Goal: Task Accomplishment & Management: Manage account settings

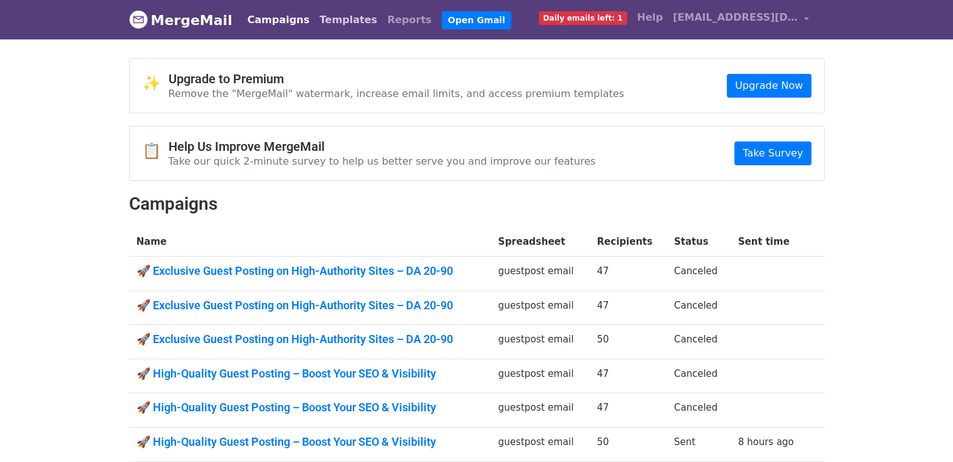
click at [338, 26] on link "Templates" at bounding box center [348, 20] width 68 height 25
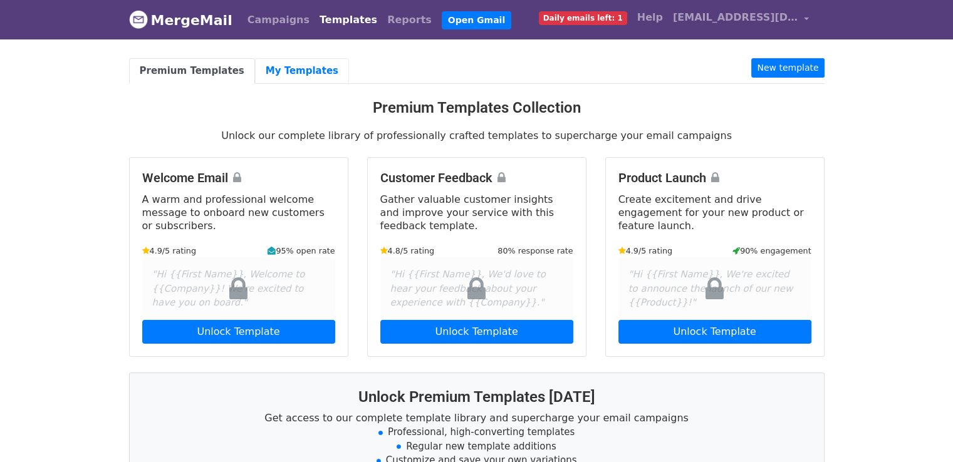
click at [294, 73] on link "My Templates" at bounding box center [302, 71] width 94 height 26
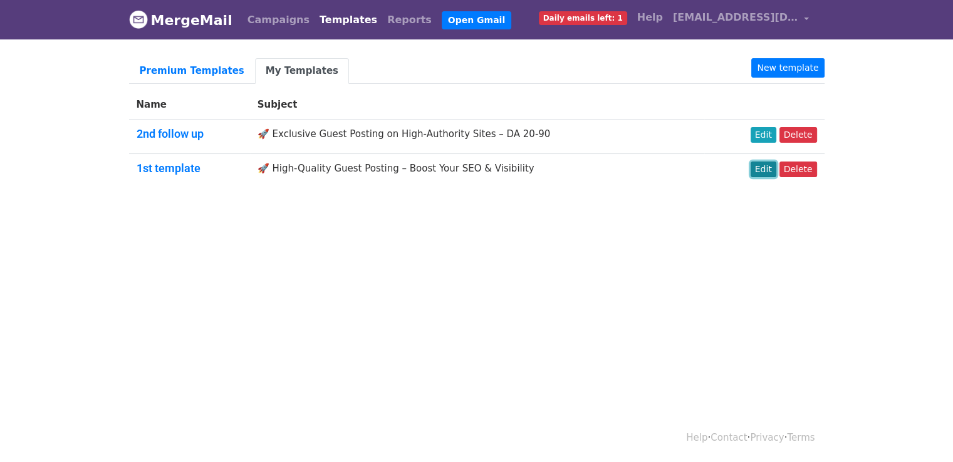
click at [772, 167] on link "Edit" at bounding box center [763, 170] width 26 height 16
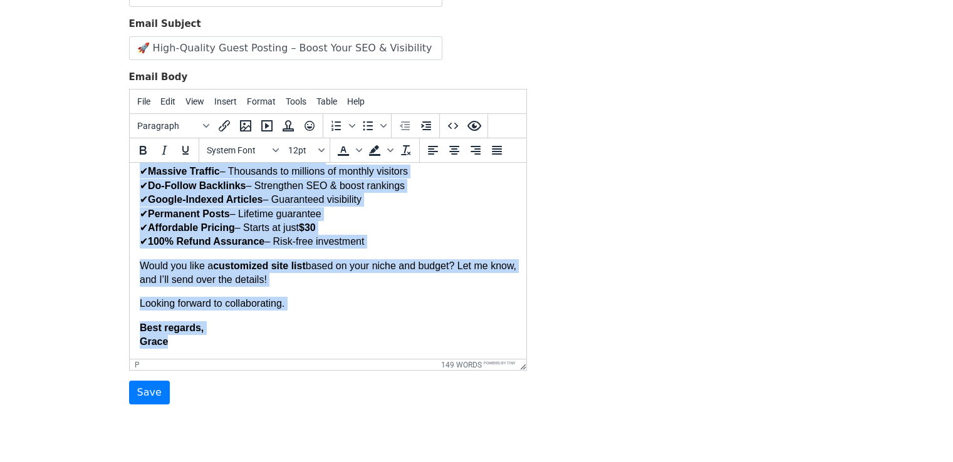
scroll to position [170, 0]
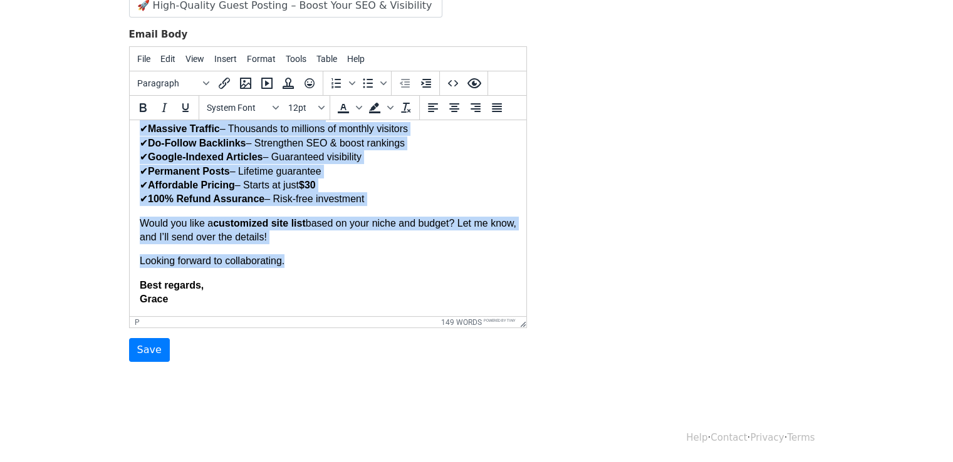
drag, startPoint x: 141, startPoint y: 140, endPoint x: 383, endPoint y: 257, distance: 268.6
click at [383, 257] on body "Hi, I recently came across one of your articles and was truly impressed by how …" at bounding box center [327, 95] width 376 height 423
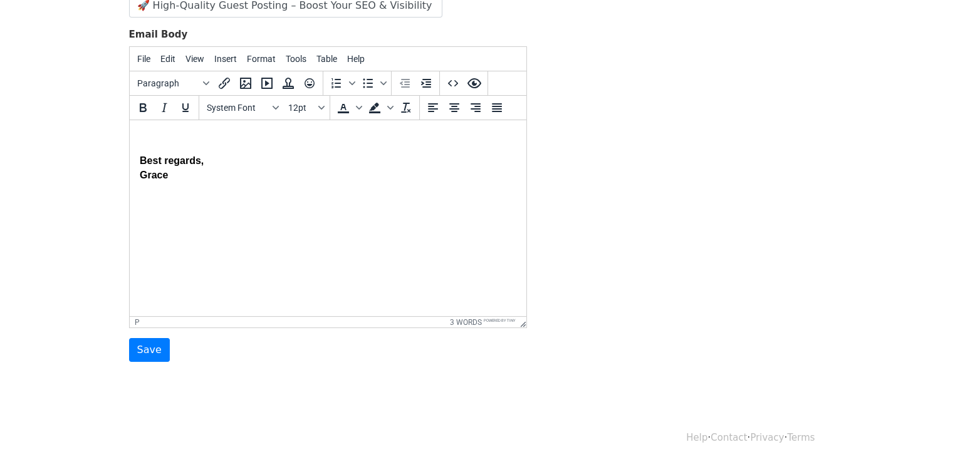
paste body
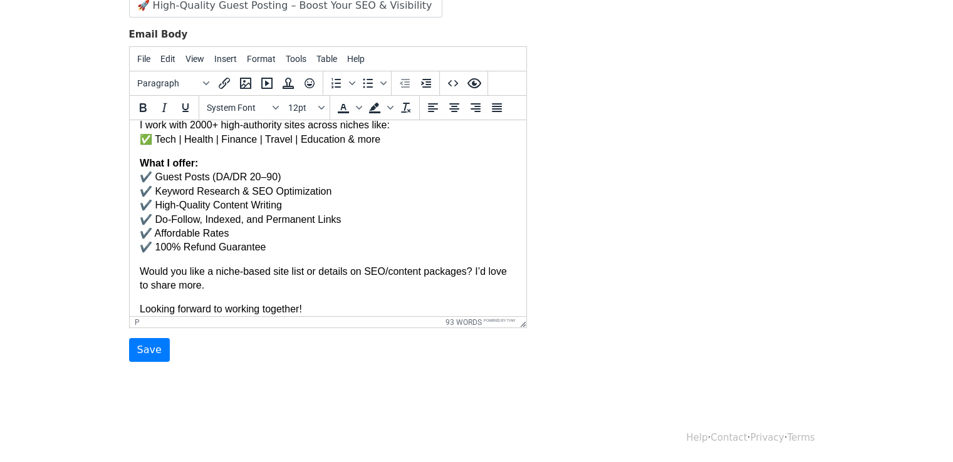
scroll to position [122, 0]
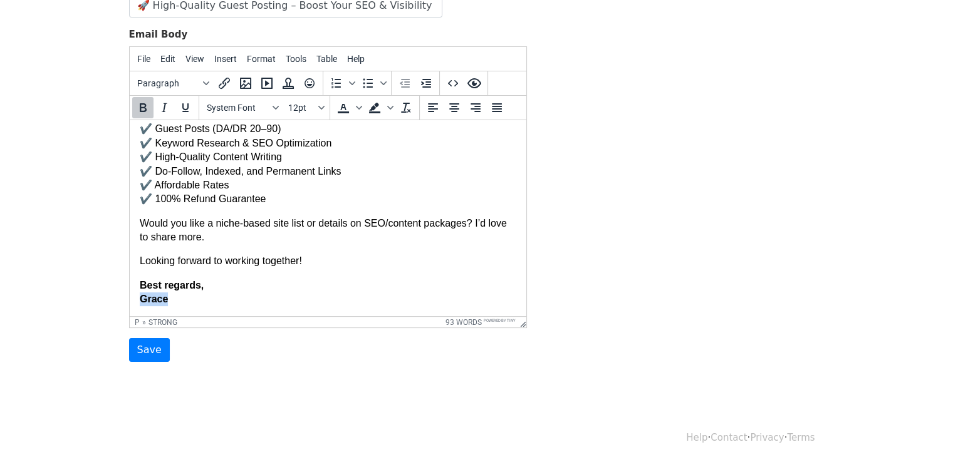
drag, startPoint x: 138, startPoint y: 300, endPoint x: 167, endPoint y: 304, distance: 28.5
click at [167, 304] on p "Best regards, Grace" at bounding box center [327, 293] width 376 height 28
copy strong "Grace"
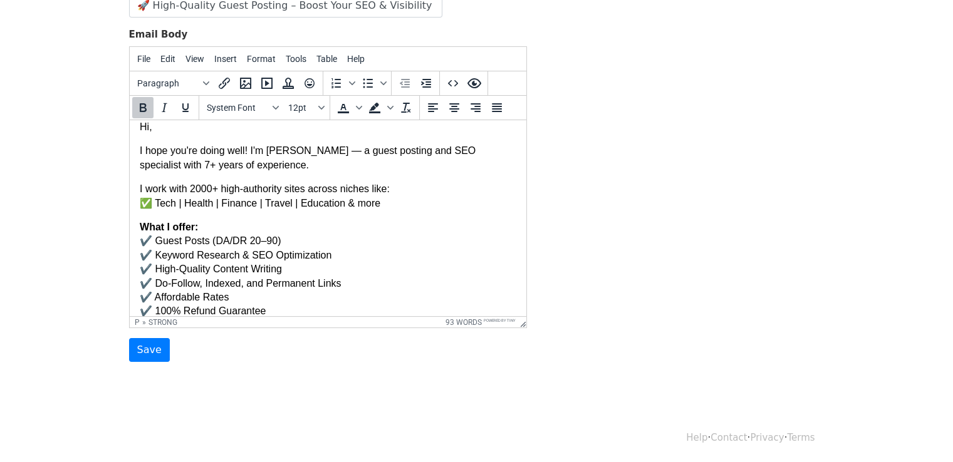
scroll to position [0, 0]
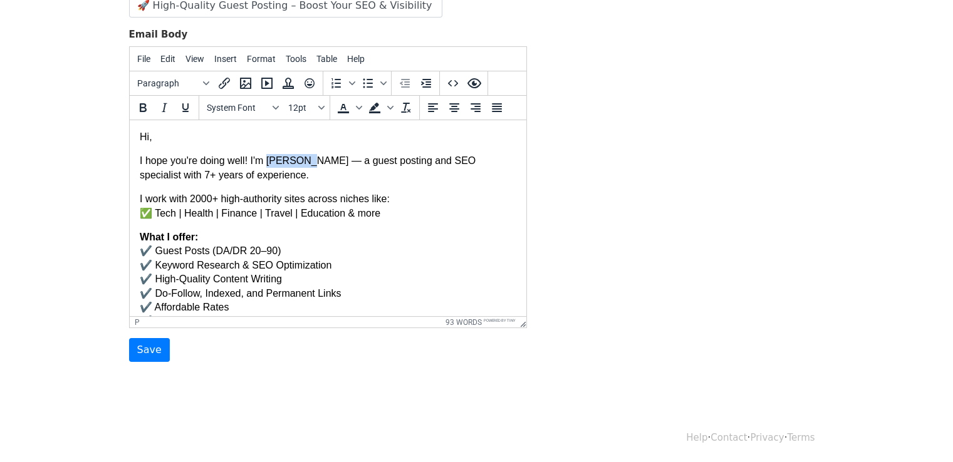
drag, startPoint x: 266, startPoint y: 163, endPoint x: 299, endPoint y: 167, distance: 33.4
click at [299, 167] on p "I hope you're doing well! I'm Aurelia — a guest posting and SEO specialist with…" at bounding box center [327, 168] width 376 height 28
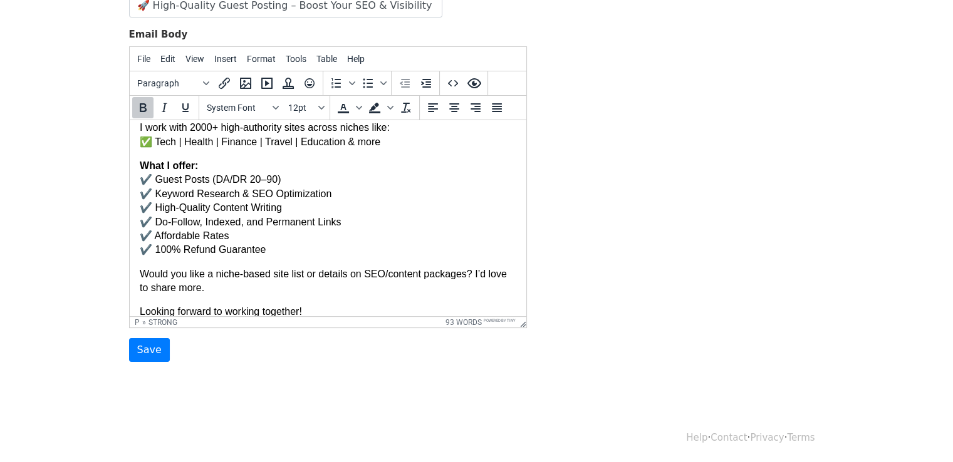
scroll to position [122, 0]
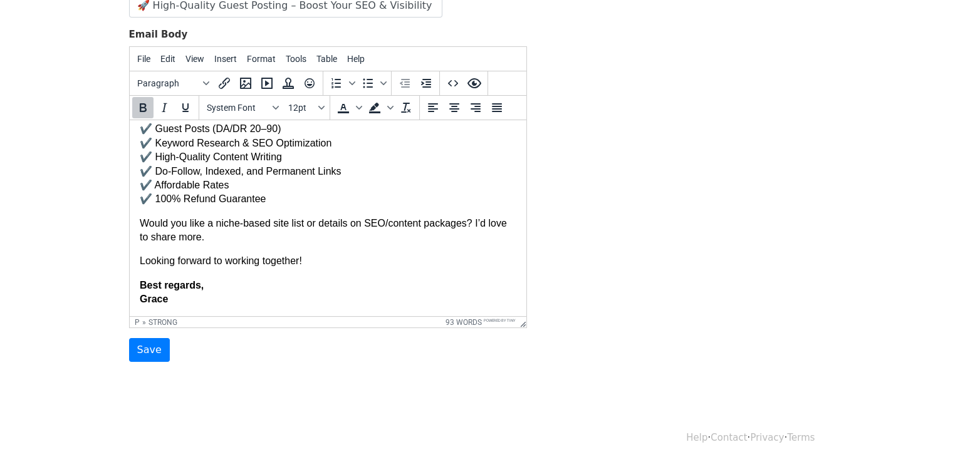
drag, startPoint x: 520, startPoint y: 167, endPoint x: 655, endPoint y: 368, distance: 242.5
click at [155, 355] on input "Save" at bounding box center [149, 350] width 41 height 24
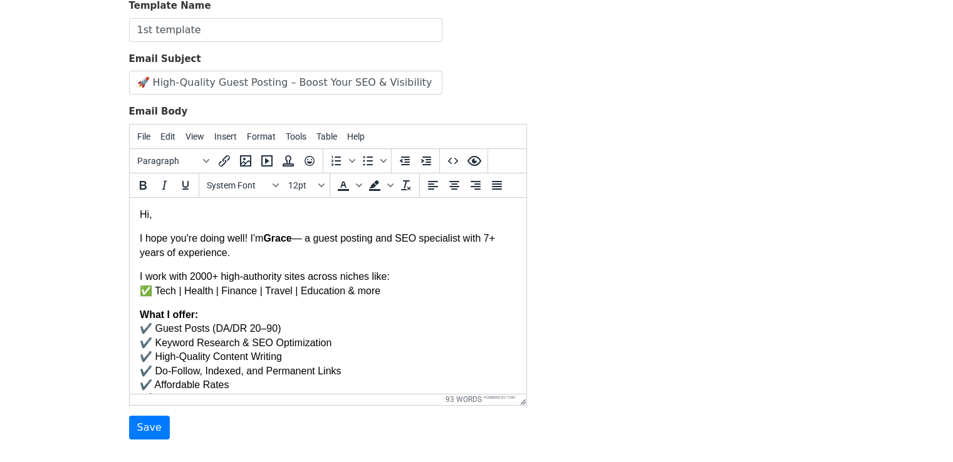
scroll to position [210, 0]
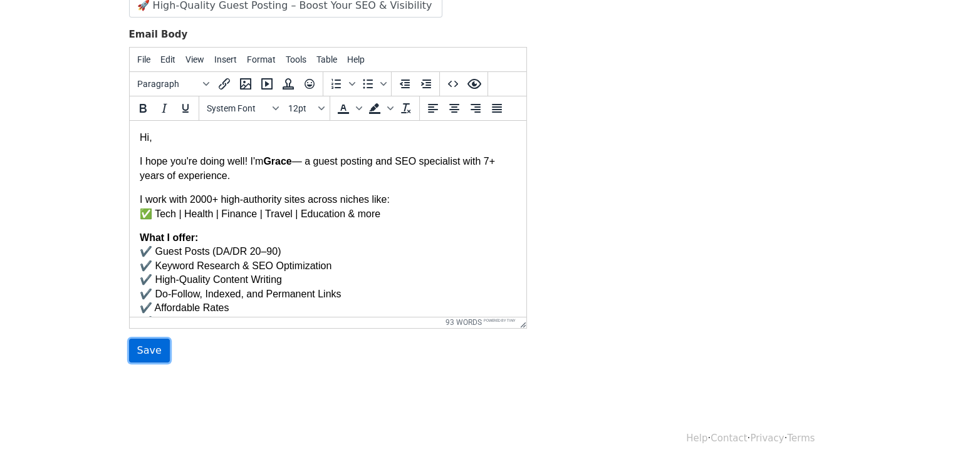
click at [154, 349] on input "Save" at bounding box center [149, 351] width 41 height 24
